Goal: Transaction & Acquisition: Subscribe to service/newsletter

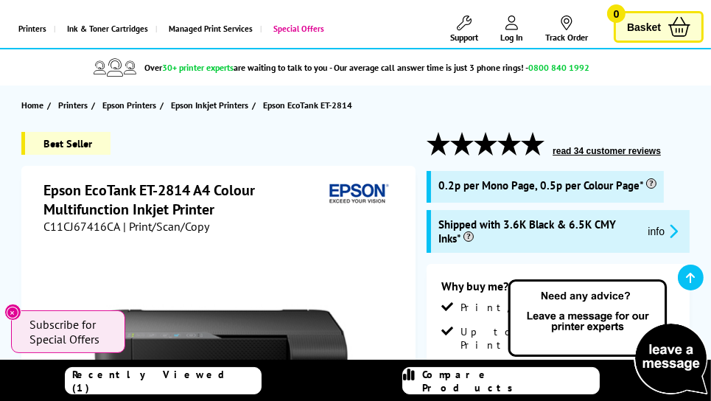
scroll to position [147, 0]
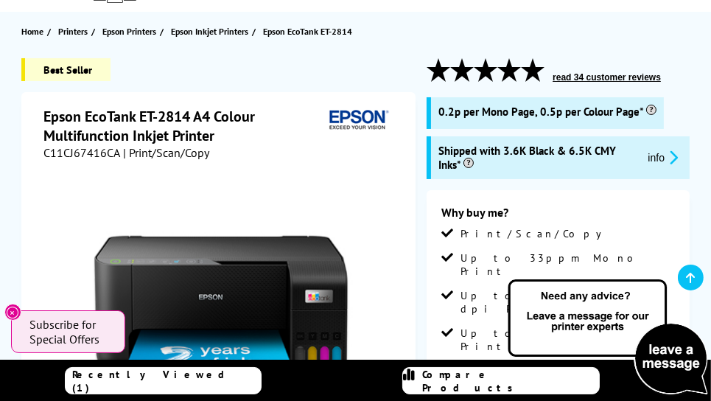
click at [85, 317] on span "Subscribe for Special Offers" at bounding box center [69, 331] width 81 height 29
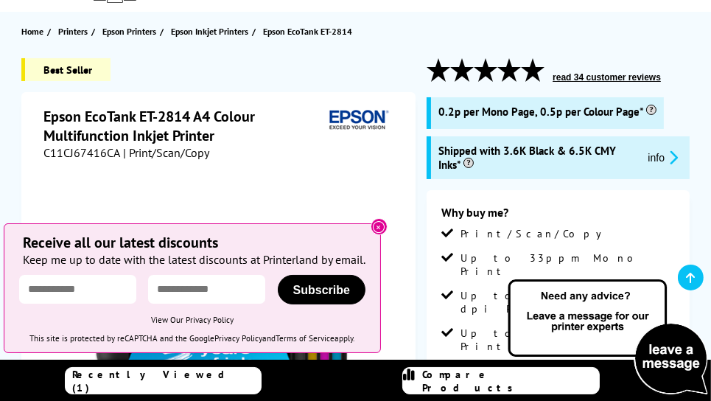
scroll to position [221, 0]
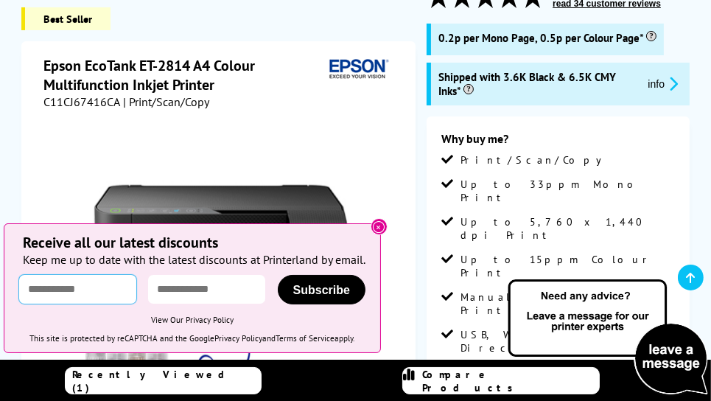
click at [71, 279] on input "text" at bounding box center [77, 289] width 117 height 29
type input "*********"
click at [229, 291] on input "email" at bounding box center [206, 289] width 117 height 29
type input "**********"
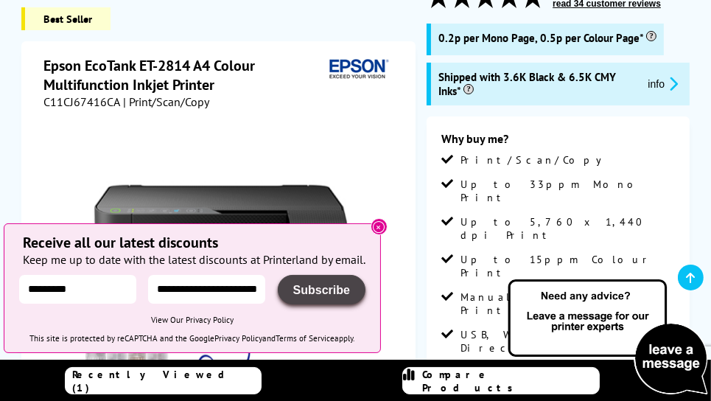
click at [350, 290] on span "Subscribe" at bounding box center [321, 290] width 57 height 13
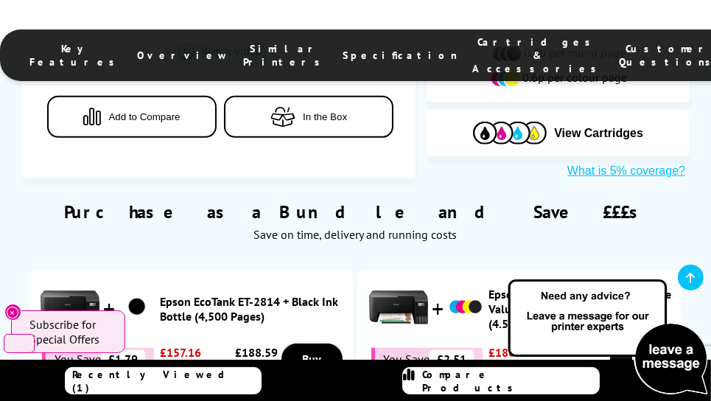
scroll to position [884, 0]
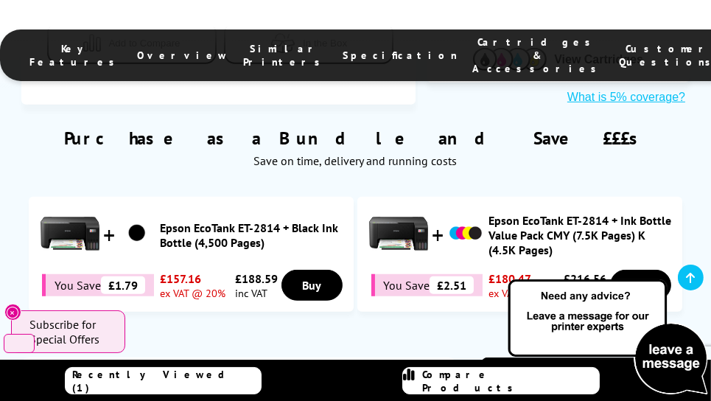
click at [517, 113] on div "Purchase as a Bundle and Save £££s Save on time, delivery and running costs" at bounding box center [355, 140] width 668 height 71
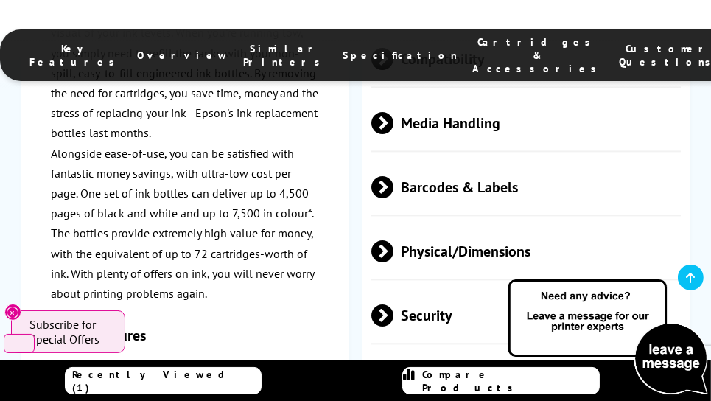
scroll to position [2948, 0]
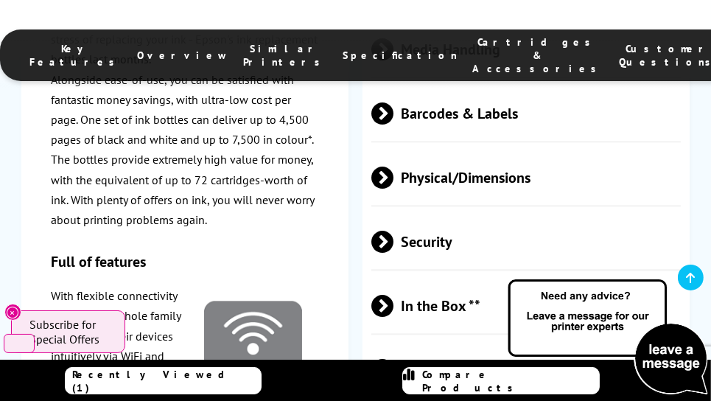
click at [394, 359] on span at bounding box center [394, 370] width 0 height 22
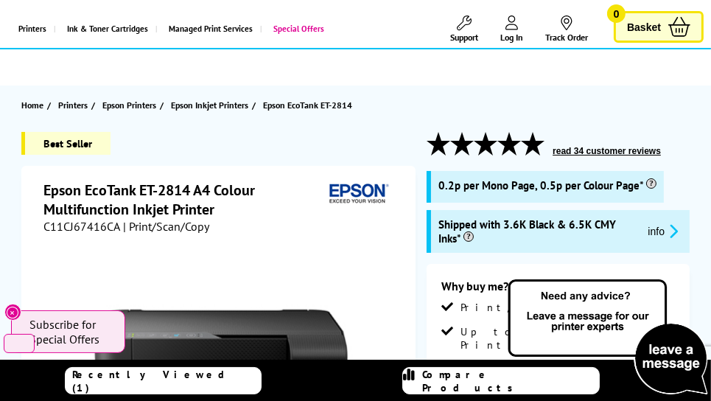
scroll to position [0, 0]
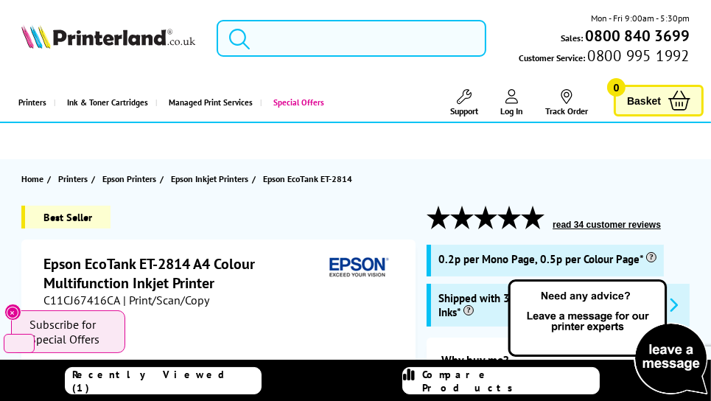
click at [269, 38] on input "search" at bounding box center [352, 38] width 270 height 37
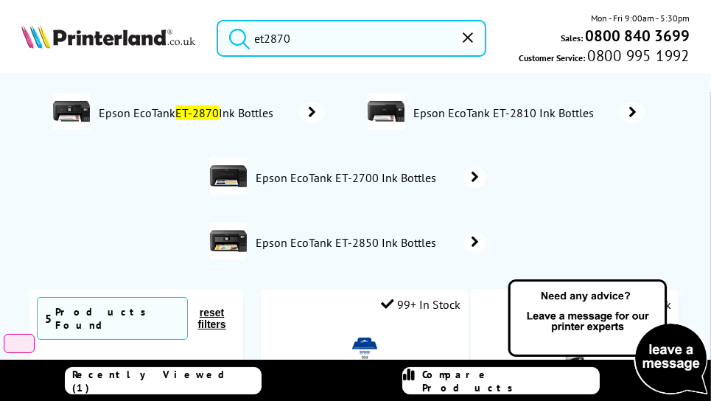
click at [237, 27] on icon "submit" at bounding box center [239, 38] width 22 height 22
click at [247, 32] on icon "submit" at bounding box center [239, 38] width 22 height 22
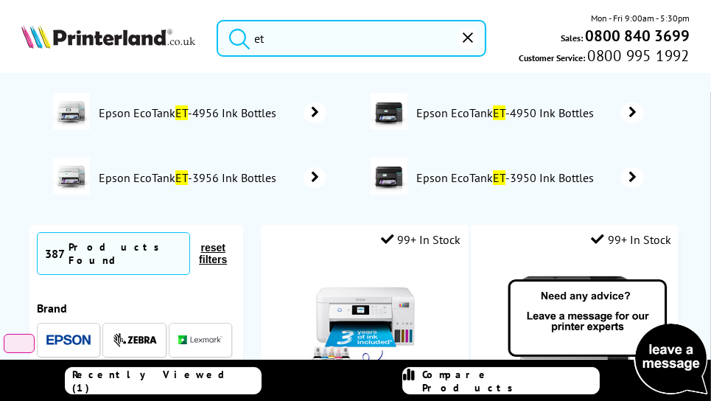
type input "e"
